Goal: Task Accomplishment & Management: Manage account settings

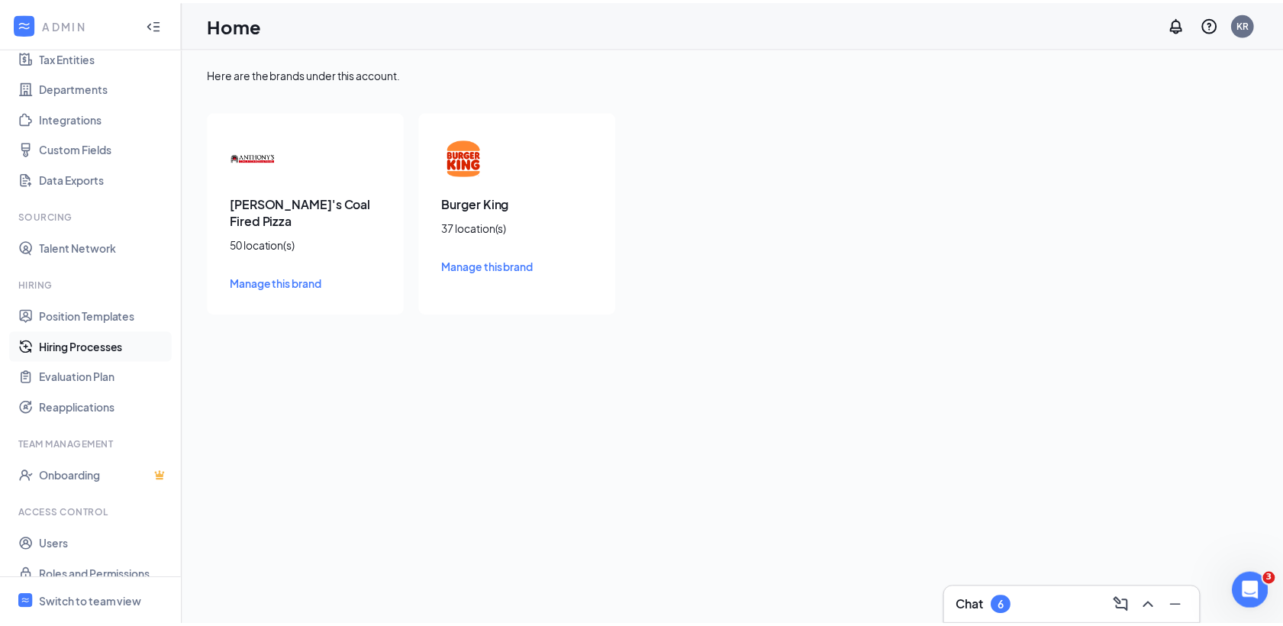
scroll to position [138, 0]
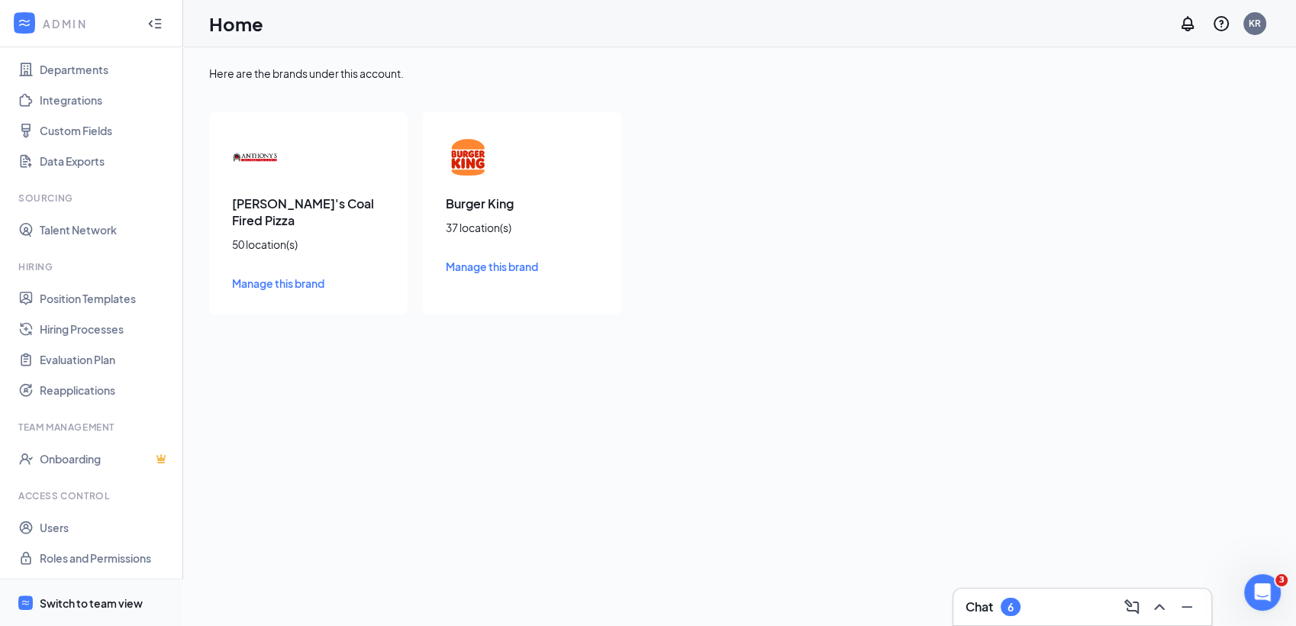
click at [111, 591] on span "Switch to team view" at bounding box center [105, 602] width 130 height 47
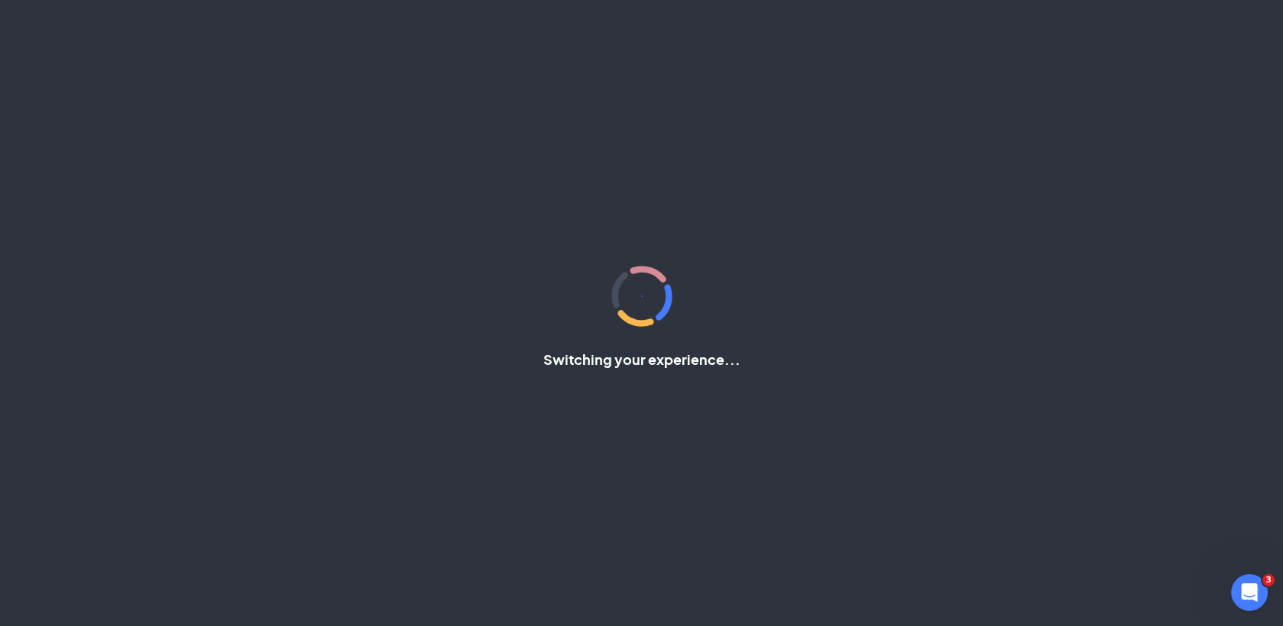
scroll to position [1, 0]
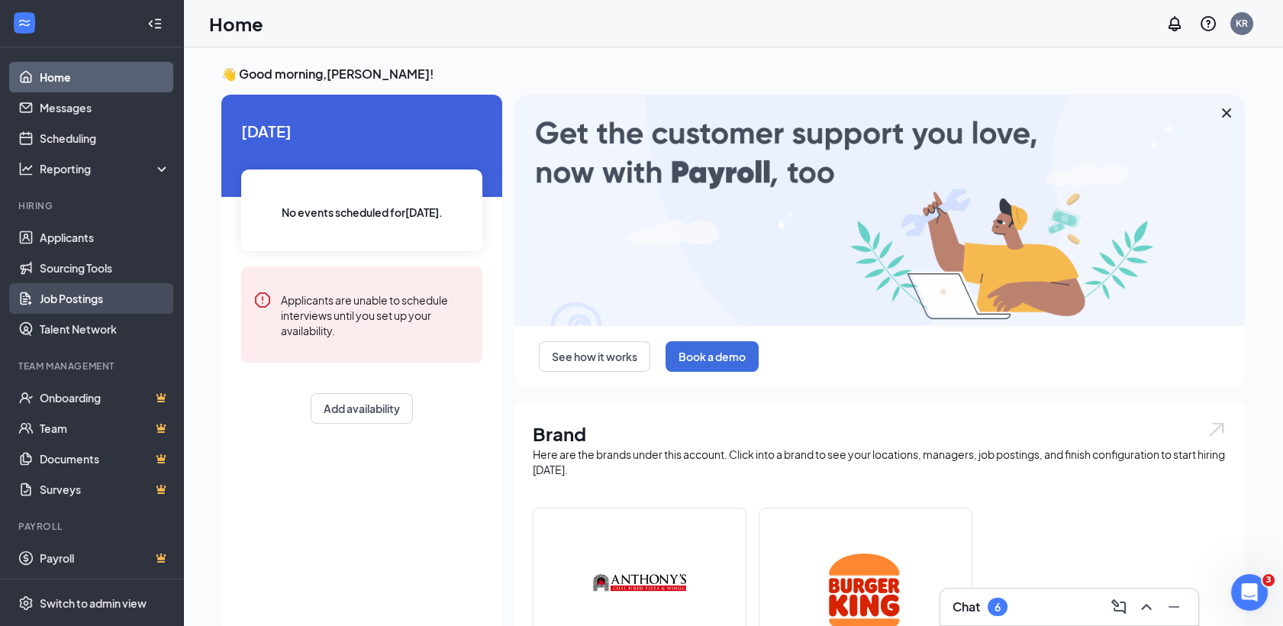
click at [98, 294] on link "Job Postings" at bounding box center [105, 298] width 130 height 31
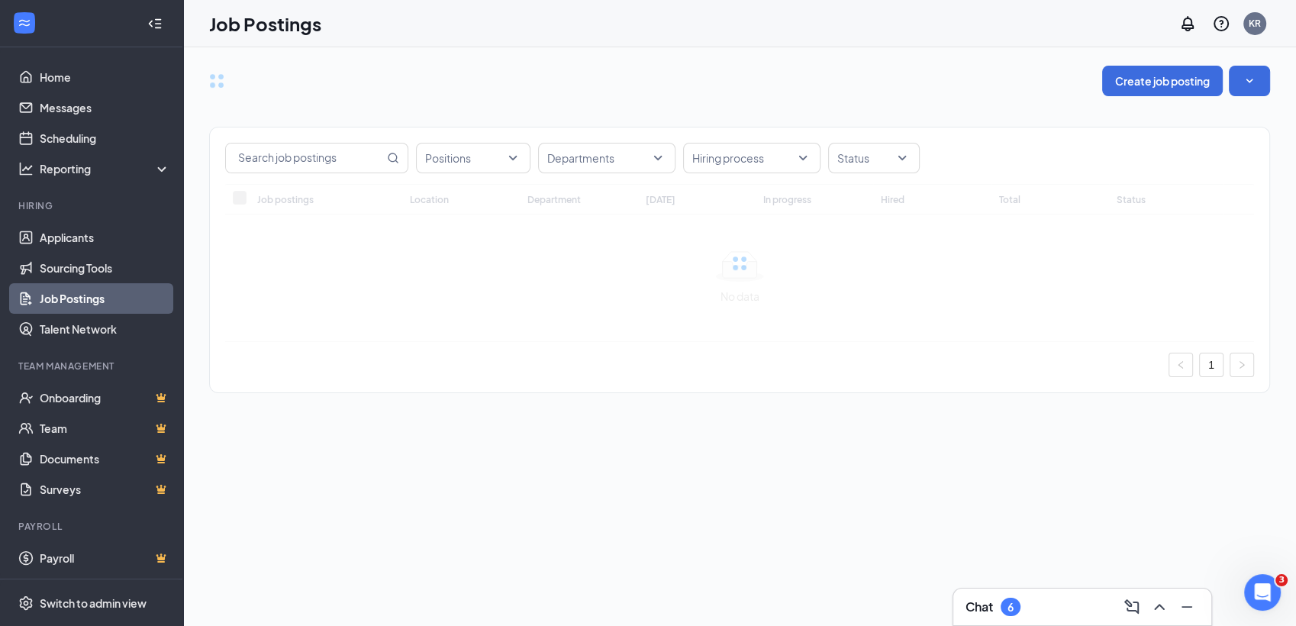
click at [525, 159] on div "Positions Departments Hiring process Status Job postings Location Department [D…" at bounding box center [739, 252] width 1061 height 312
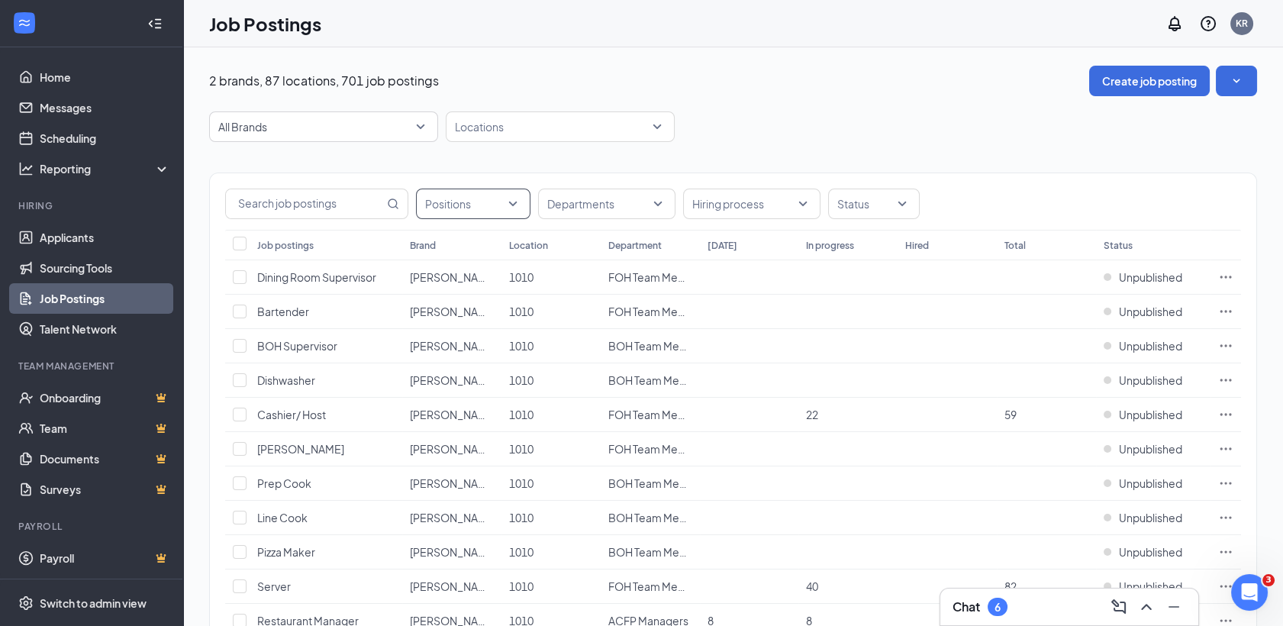
click at [519, 205] on div "Positions" at bounding box center [473, 203] width 114 height 31
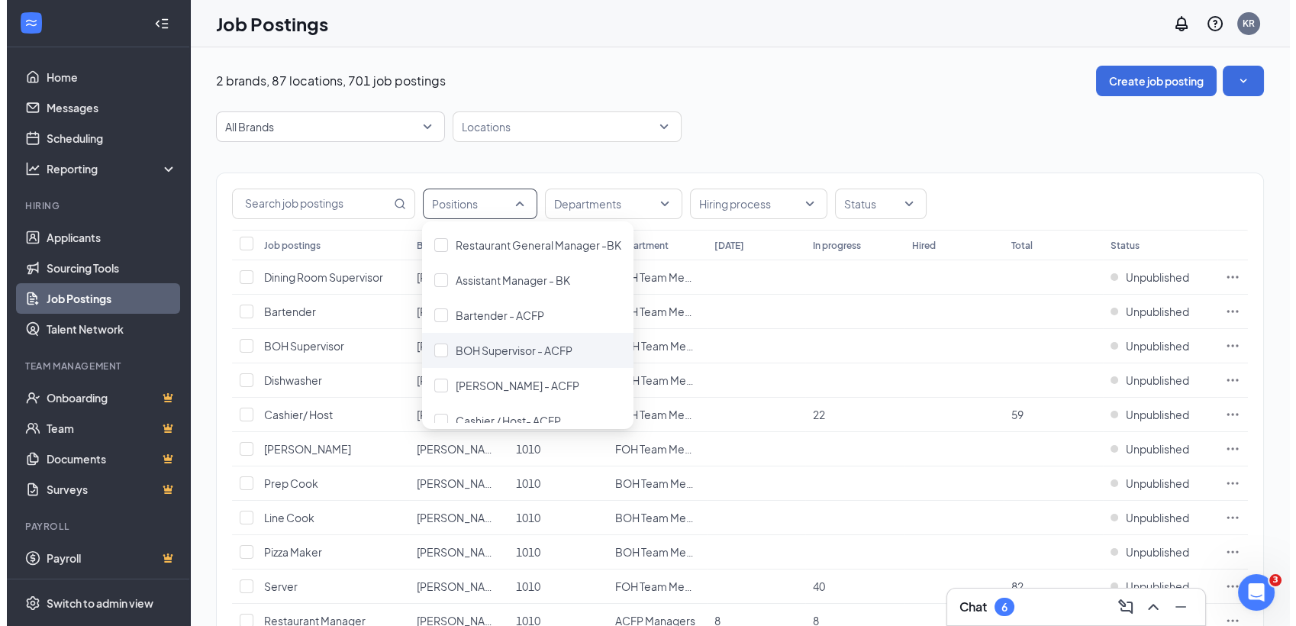
scroll to position [542, 0]
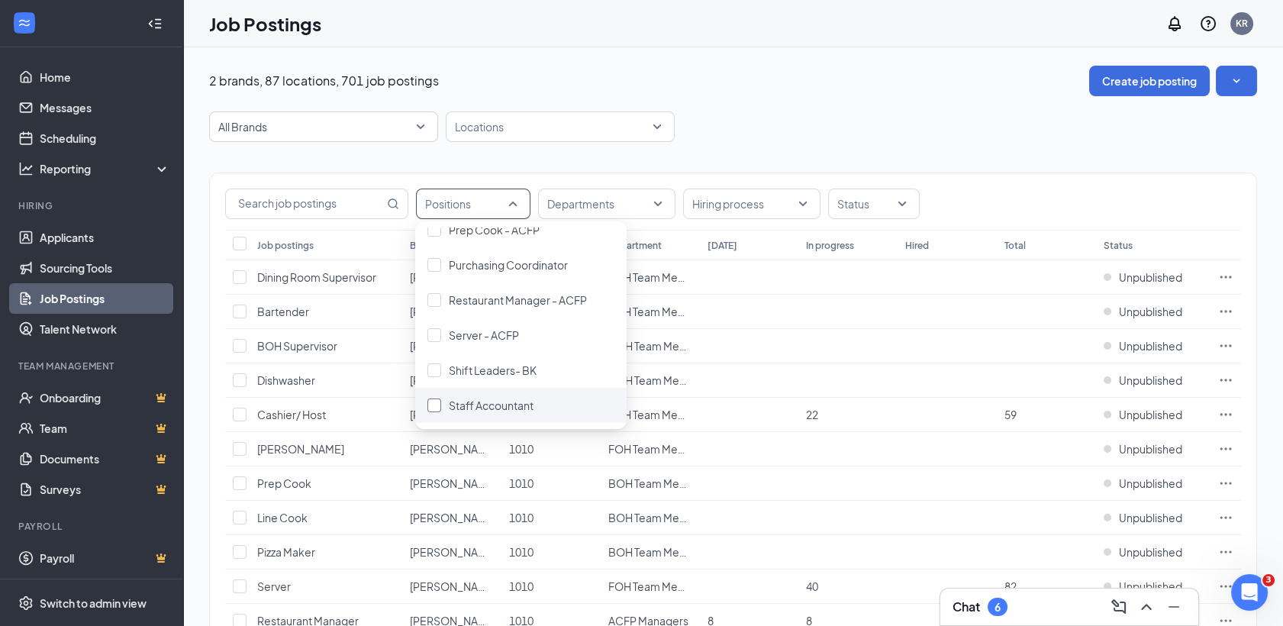
click at [513, 407] on span "Staff Accountant" at bounding box center [491, 405] width 85 height 14
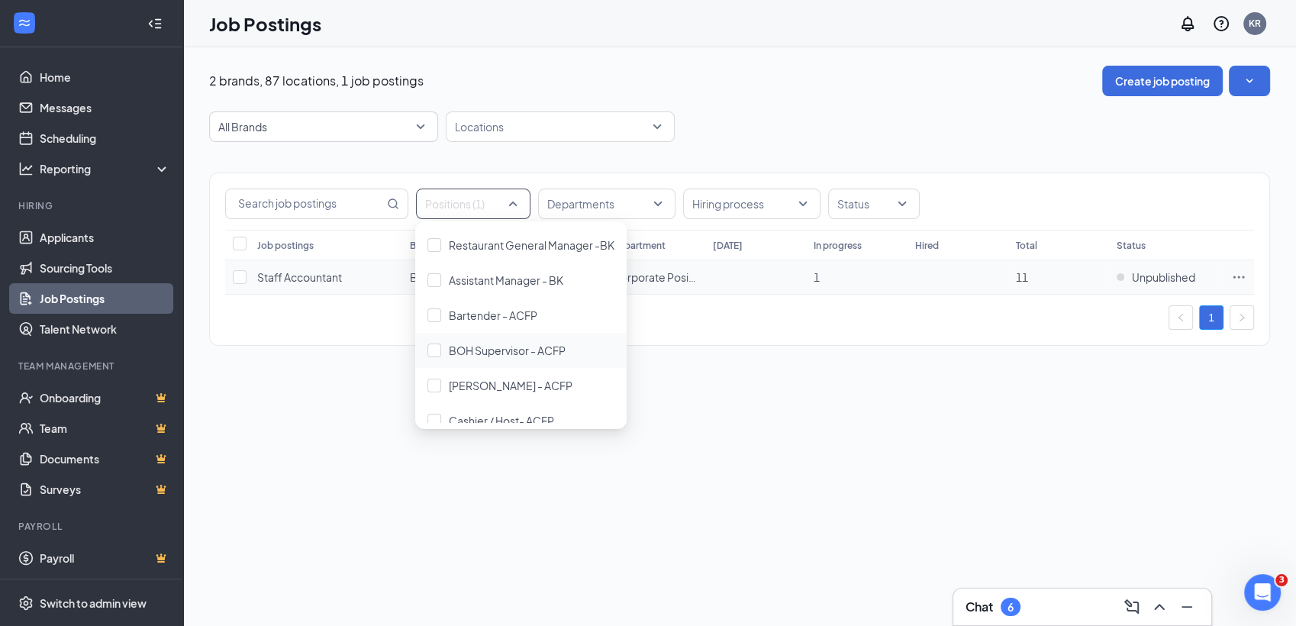
click at [1239, 284] on icon "Ellipses" at bounding box center [1238, 276] width 15 height 15
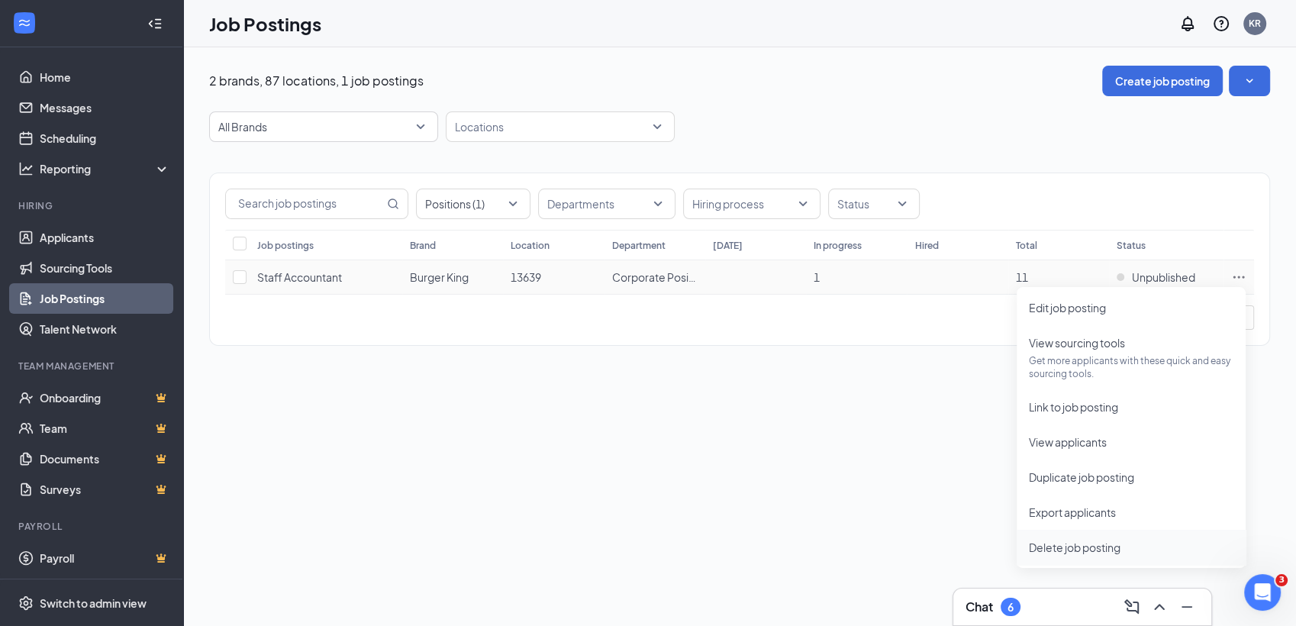
click at [1090, 546] on span "Delete job posting" at bounding box center [1075, 547] width 92 height 14
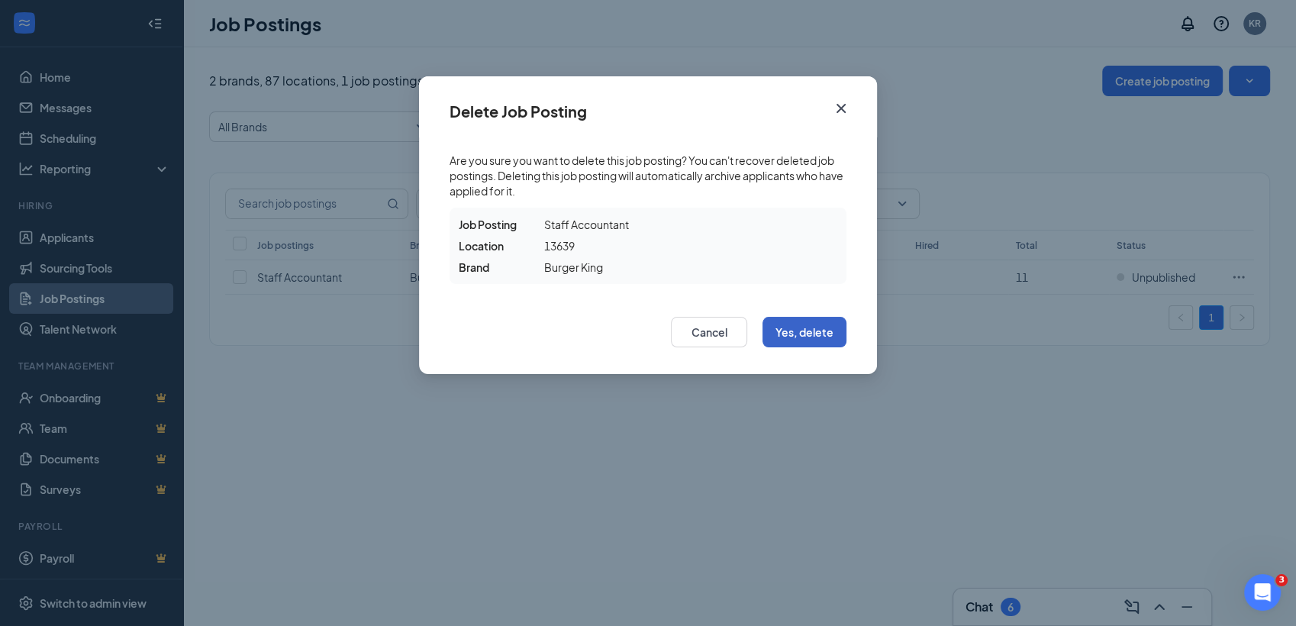
click at [836, 334] on button "Yes, delete" at bounding box center [804, 332] width 84 height 31
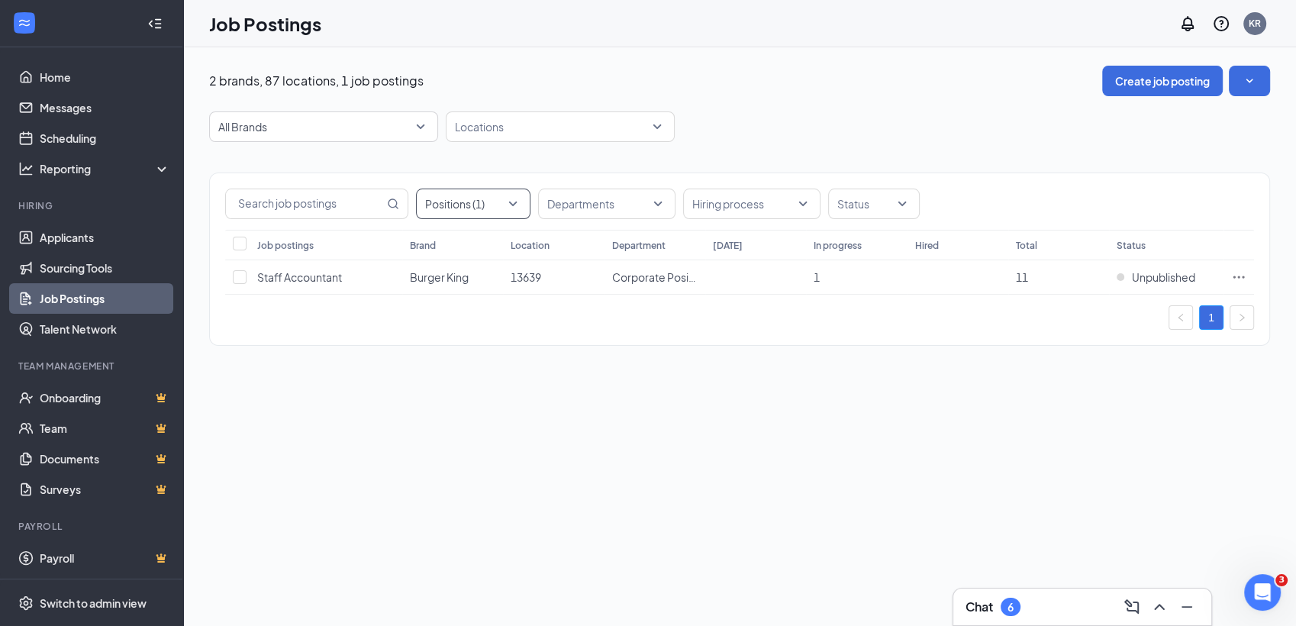
click at [521, 208] on div "Positions (1)" at bounding box center [473, 203] width 114 height 31
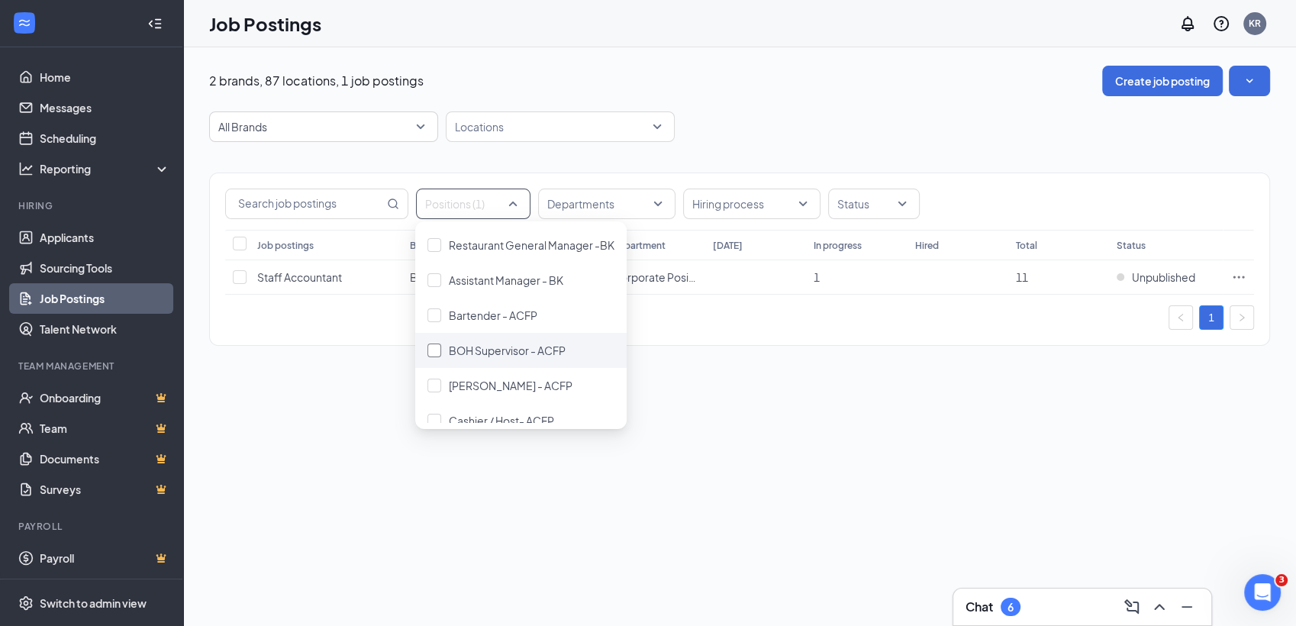
scroll to position [542, 0]
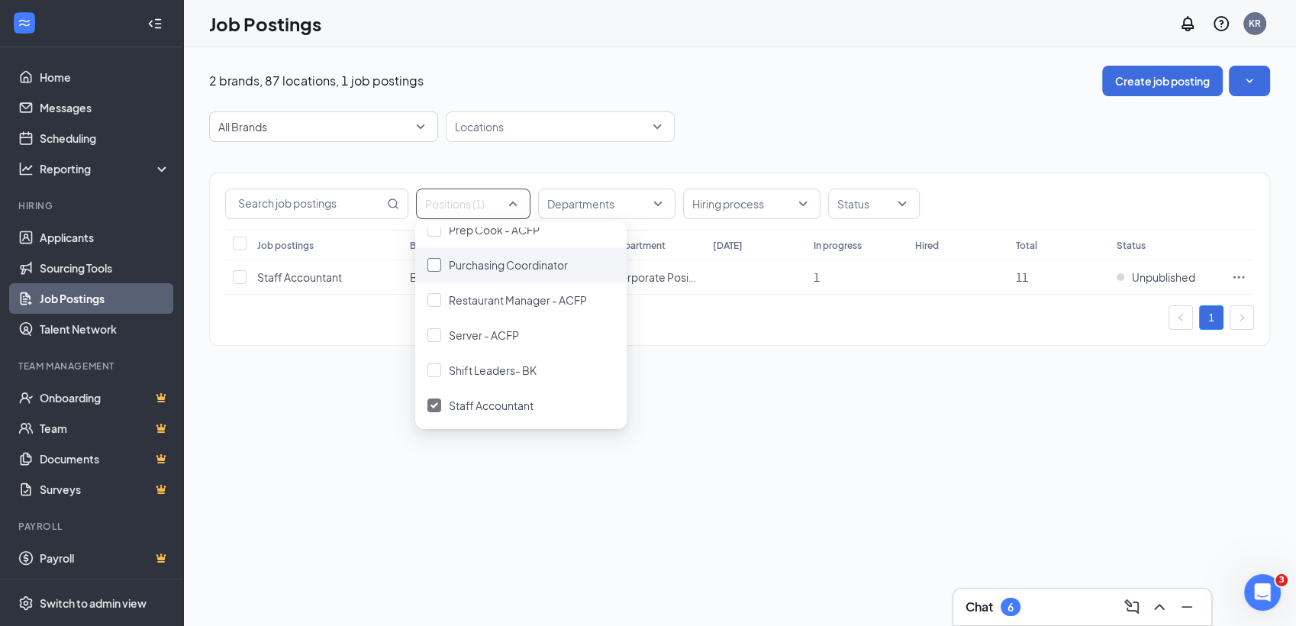
click at [507, 269] on span "Purchasing Coordinator" at bounding box center [508, 265] width 119 height 14
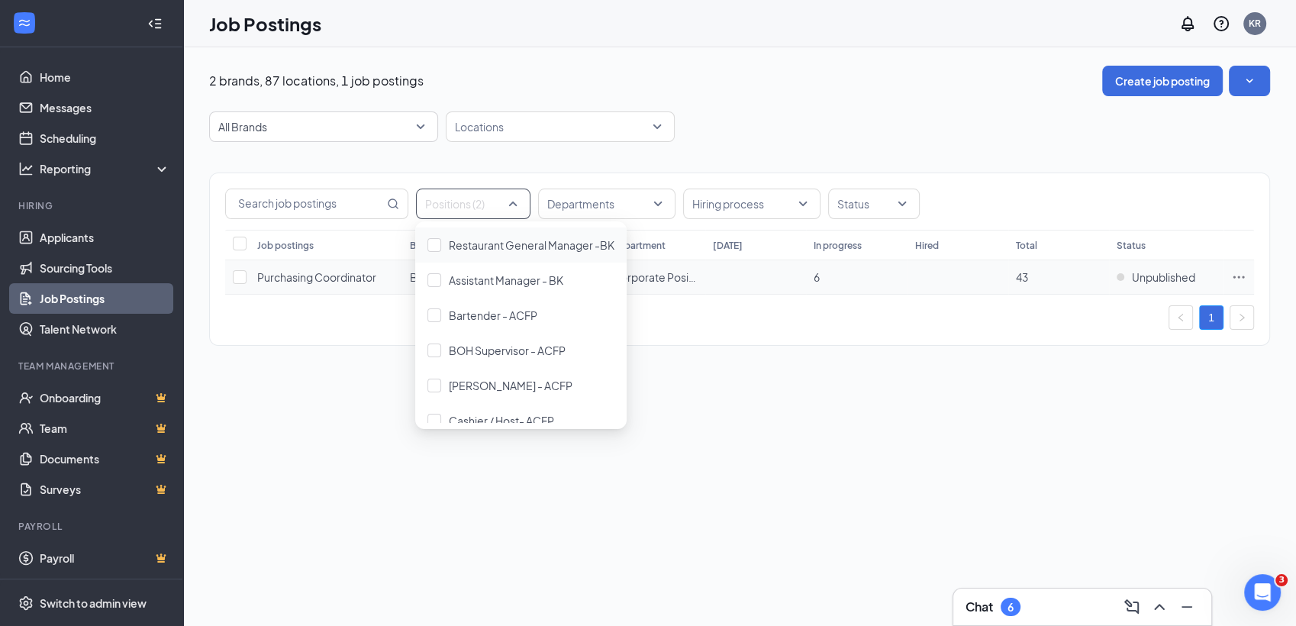
click at [1232, 277] on icon "Ellipses" at bounding box center [1238, 276] width 15 height 15
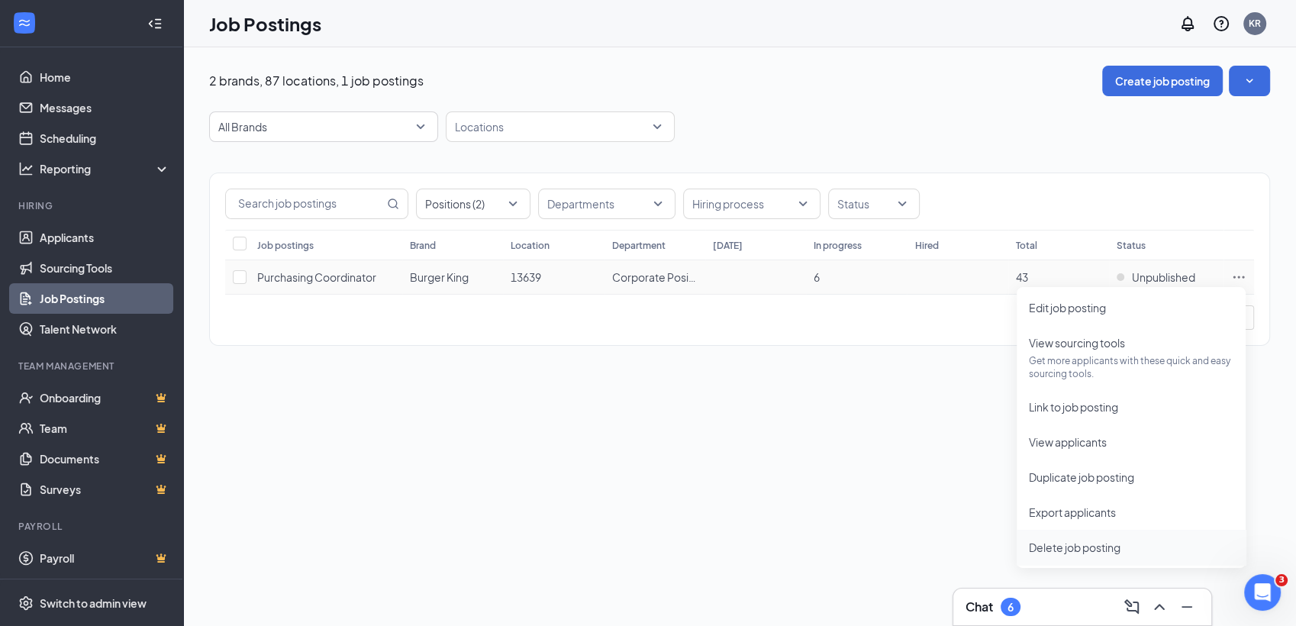
click at [1072, 547] on span "Delete job posting" at bounding box center [1075, 547] width 92 height 14
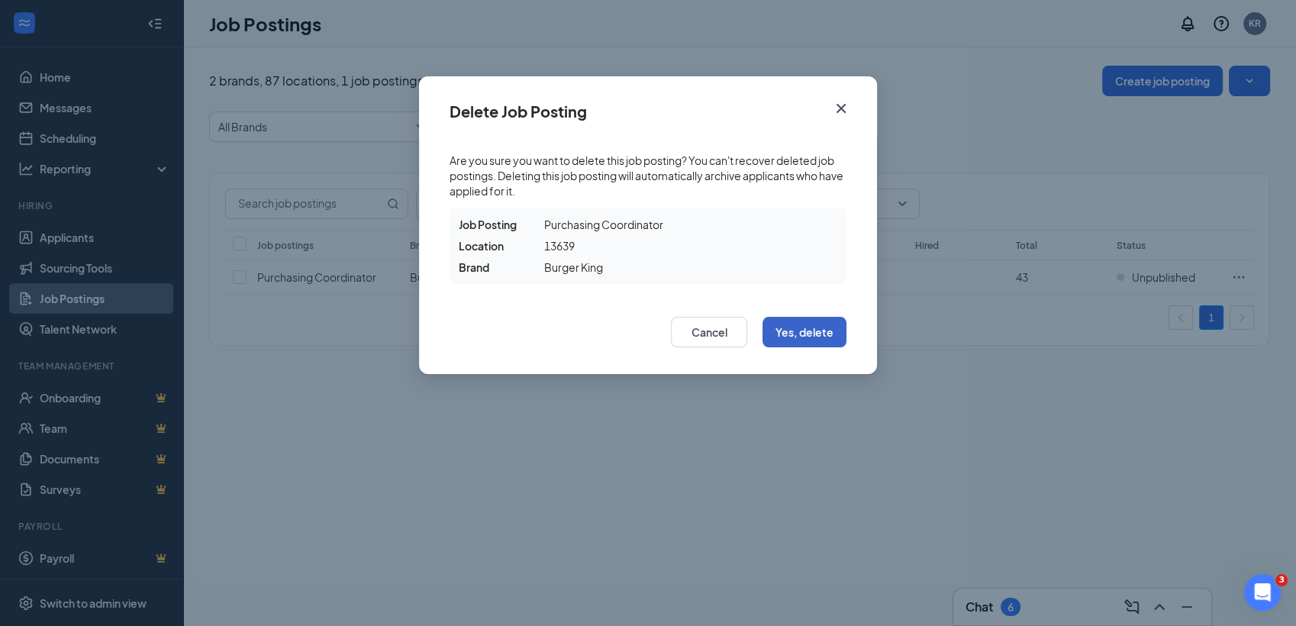
click at [813, 340] on button "Yes, delete" at bounding box center [804, 332] width 84 height 31
